Goal: Use online tool/utility: Utilize a website feature to perform a specific function

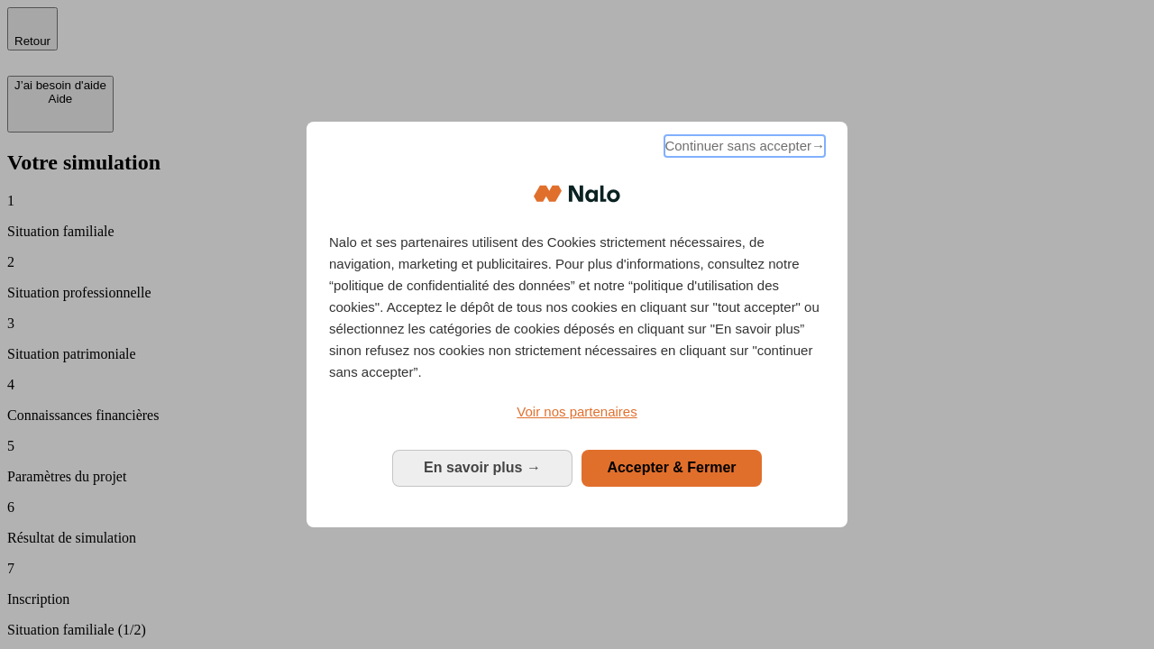
click at [743, 149] on span "Continuer sans accepter →" at bounding box center [744, 146] width 160 height 22
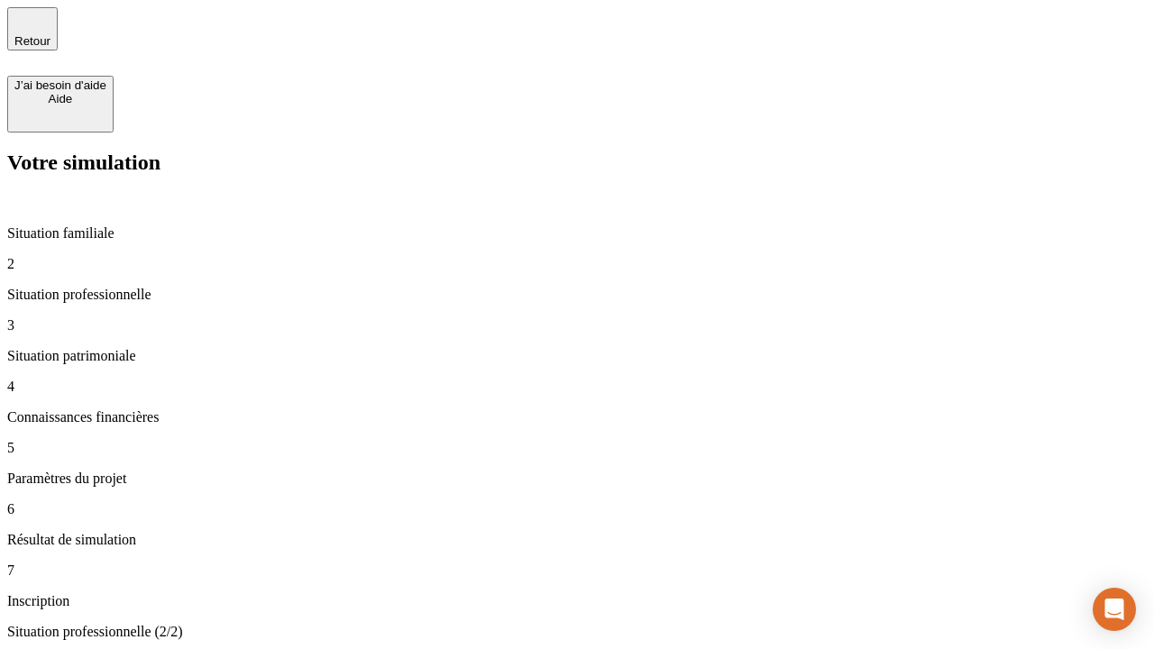
type input "30 000"
type input "0"
type input "1 000"
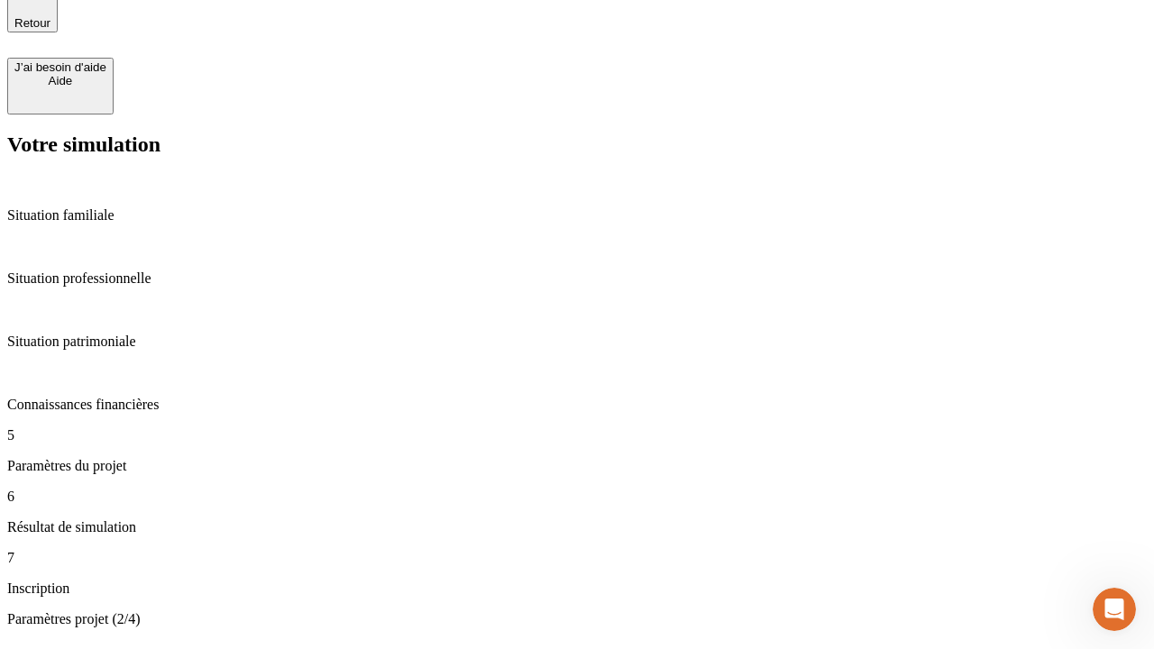
type input "40"
type input "200 000"
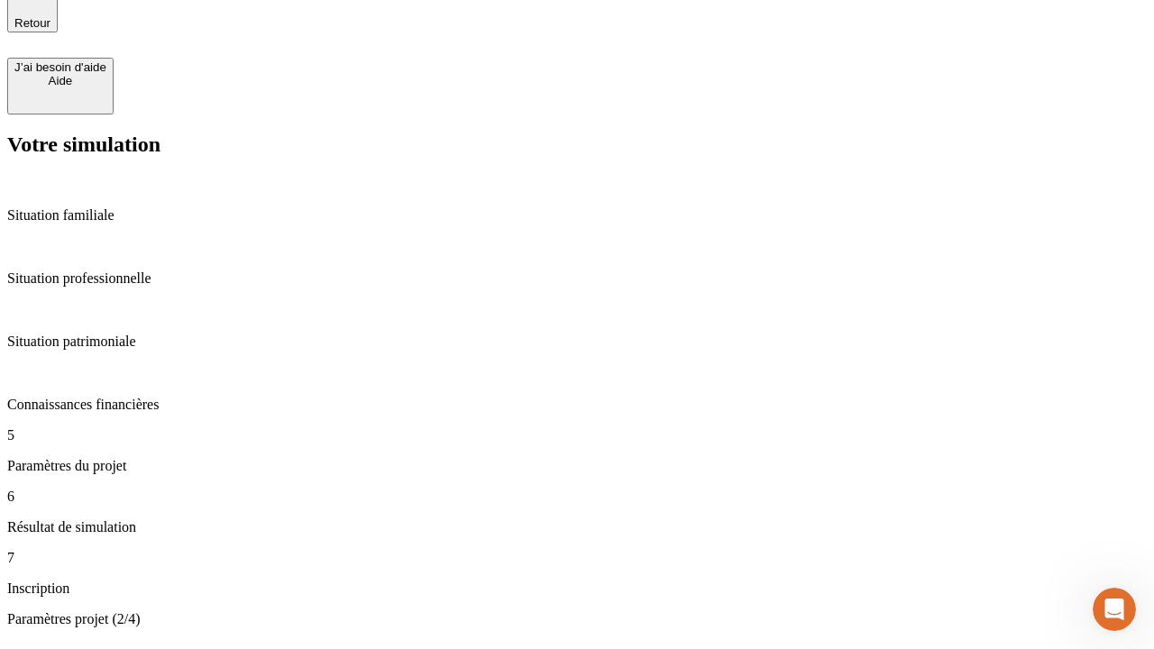
type input "640"
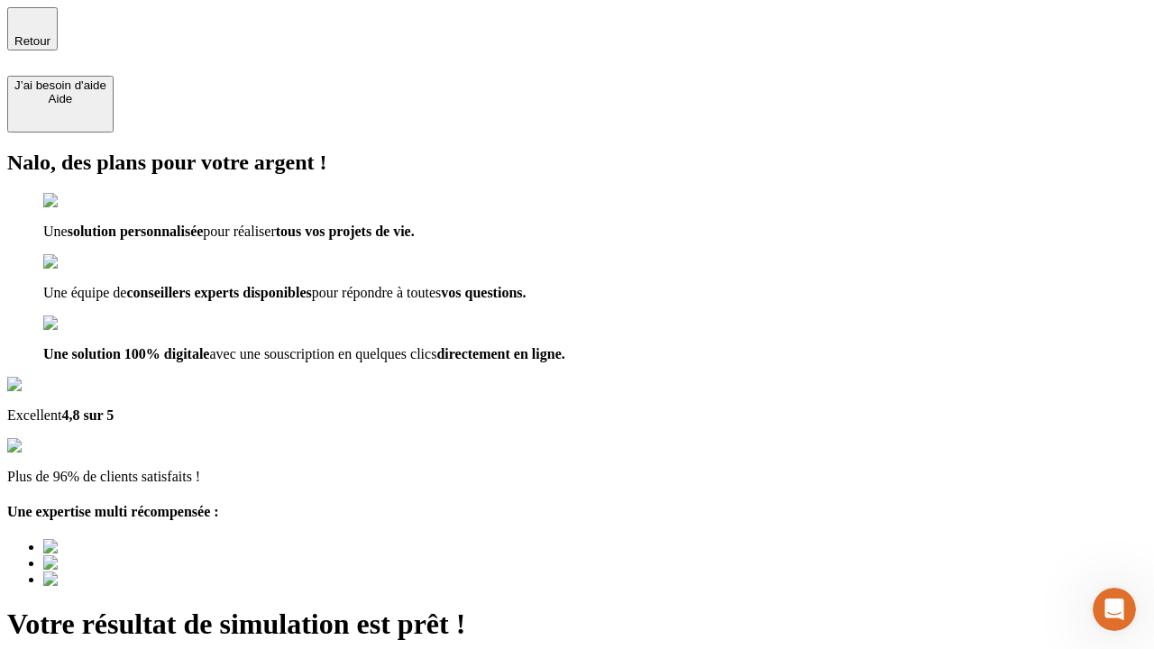
type input "[EMAIL_ADDRESS][DOMAIN_NAME]"
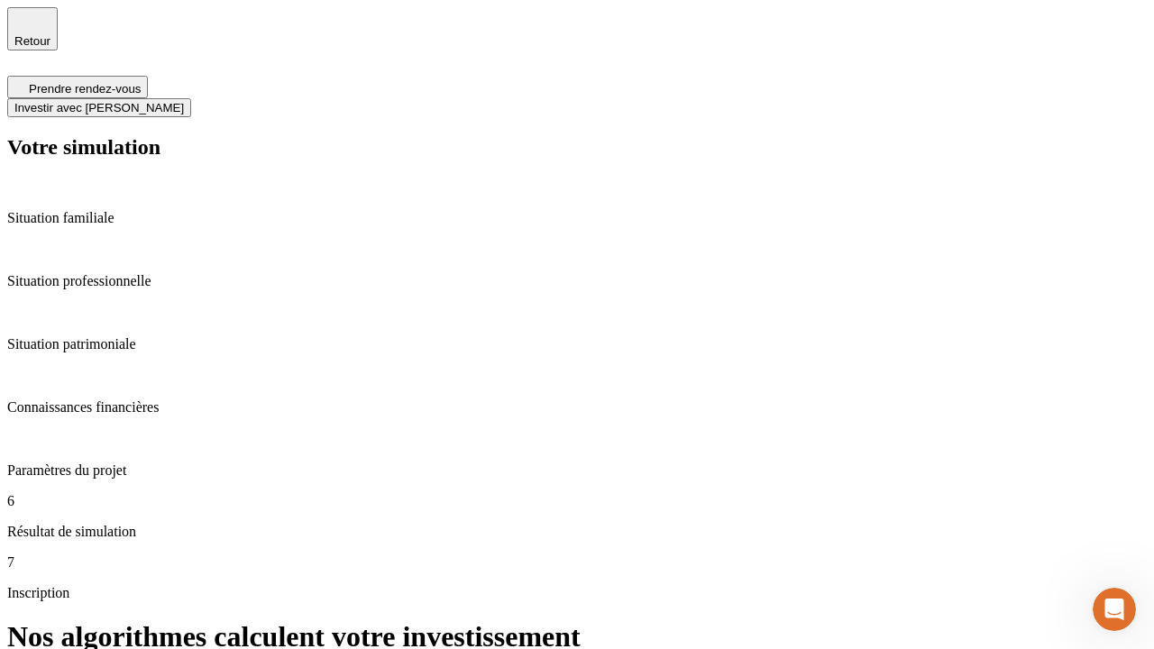
scroll to position [7, 0]
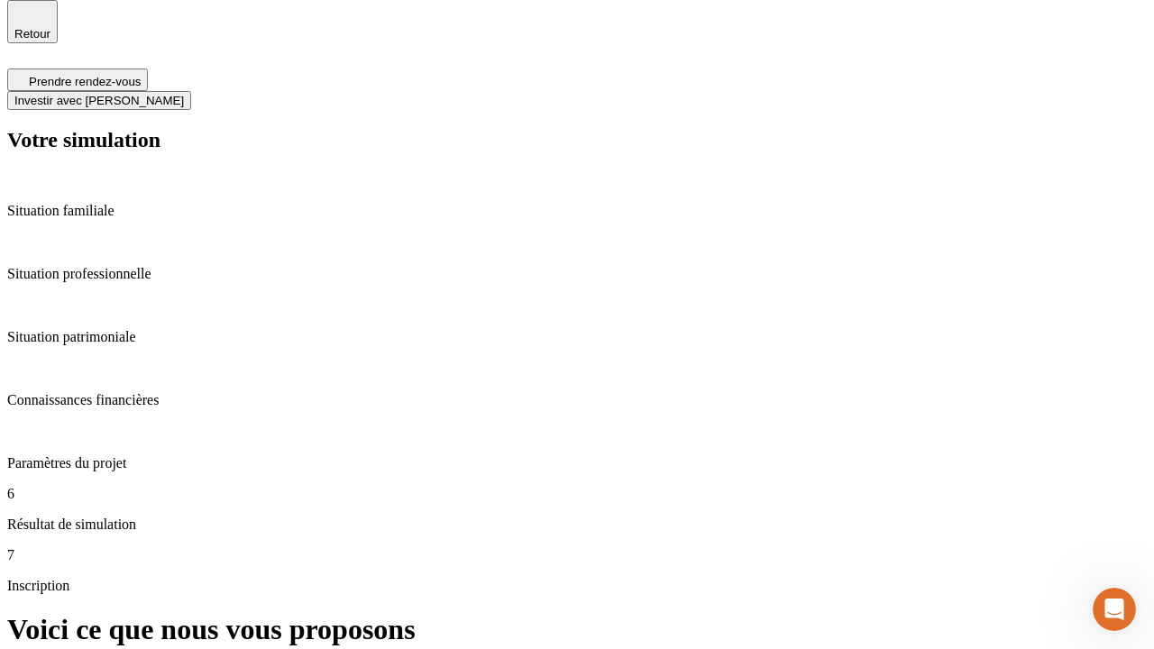
click at [184, 94] on span "Investir avec [PERSON_NAME]" at bounding box center [99, 101] width 170 height 14
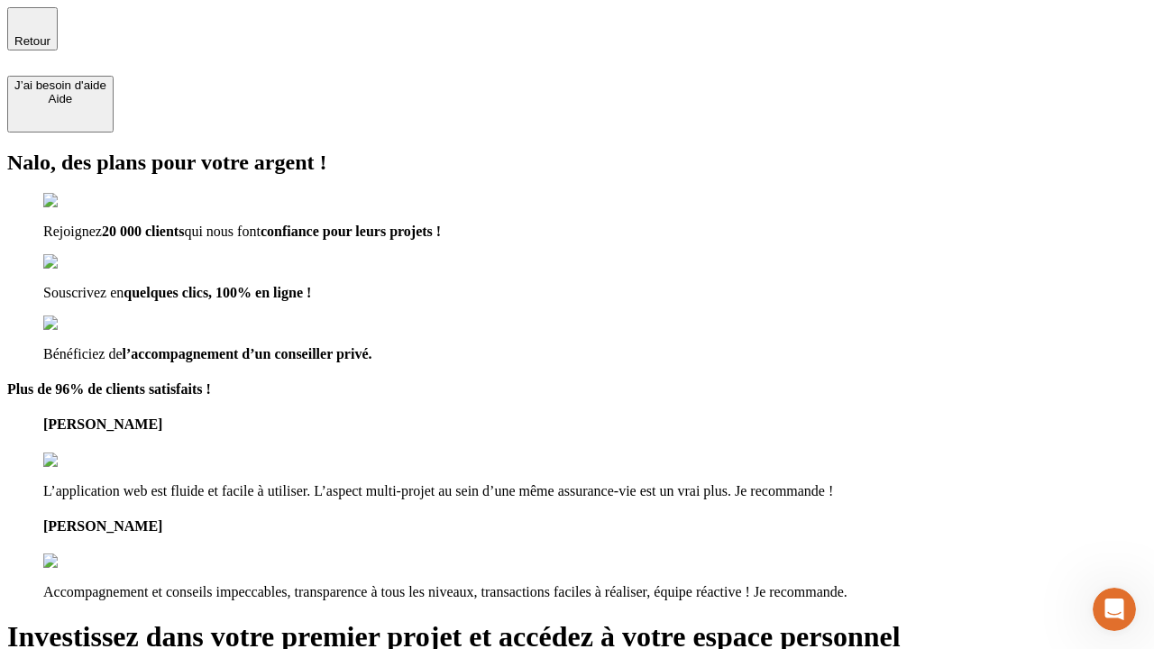
type input "abc"
